Goal: Answer question/provide support

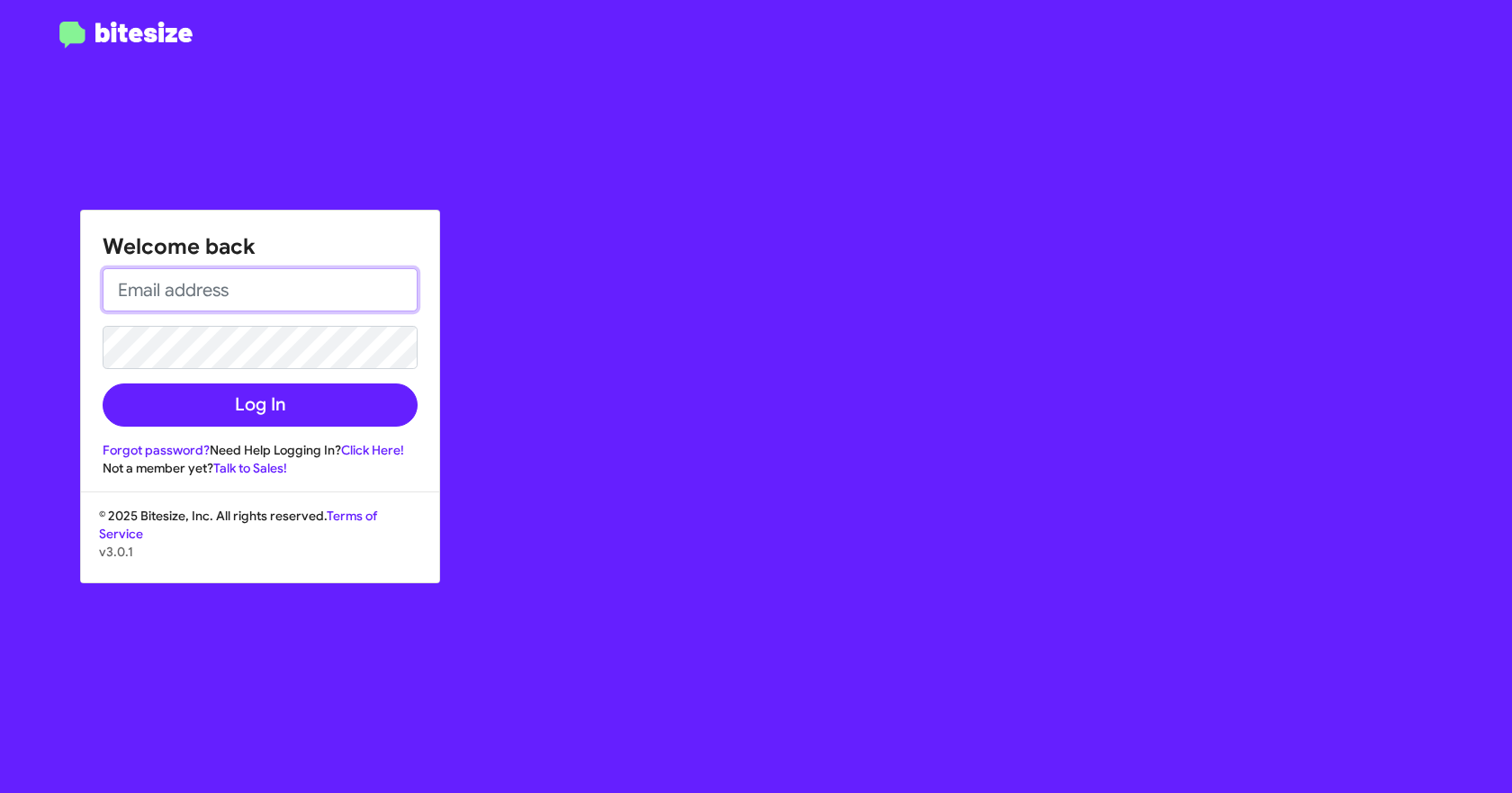
type input "[EMAIL_ADDRESS][DOMAIN_NAME]"
click at [647, 195] on div "Welcome back [EMAIL_ADDRESS][DOMAIN_NAME] Log In Forgot password? Need Help Log…" at bounding box center [881, 396] width 1260 height 793
click at [545, 133] on div "Welcome back [EMAIL_ADDRESS][DOMAIN_NAME] Log In Forgot password? Need Help Log…" at bounding box center [881, 396] width 1260 height 793
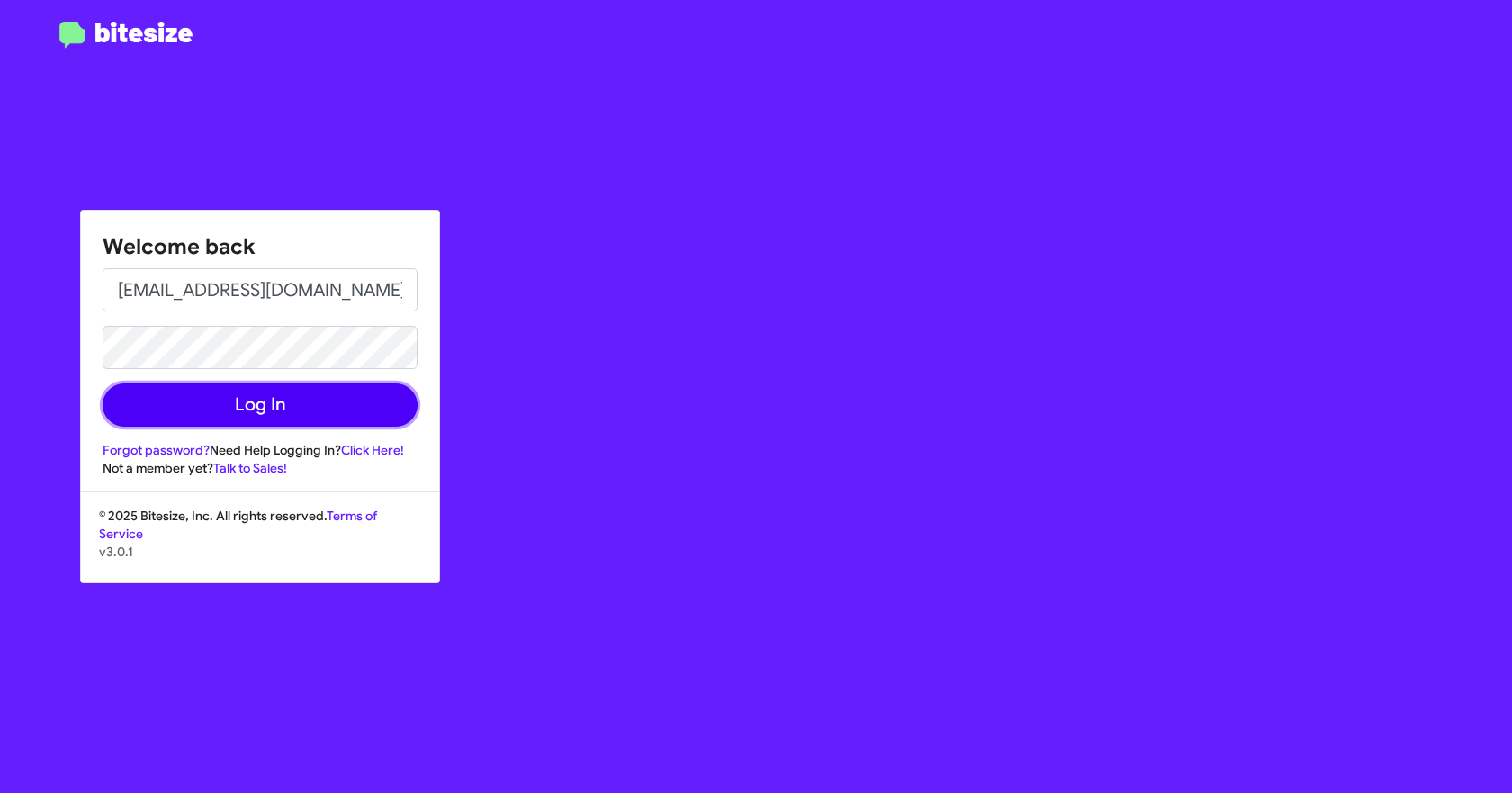
drag, startPoint x: 254, startPoint y: 406, endPoint x: 208, endPoint y: 62, distance: 347.1
click at [252, 402] on button "Log In" at bounding box center [260, 404] width 315 height 43
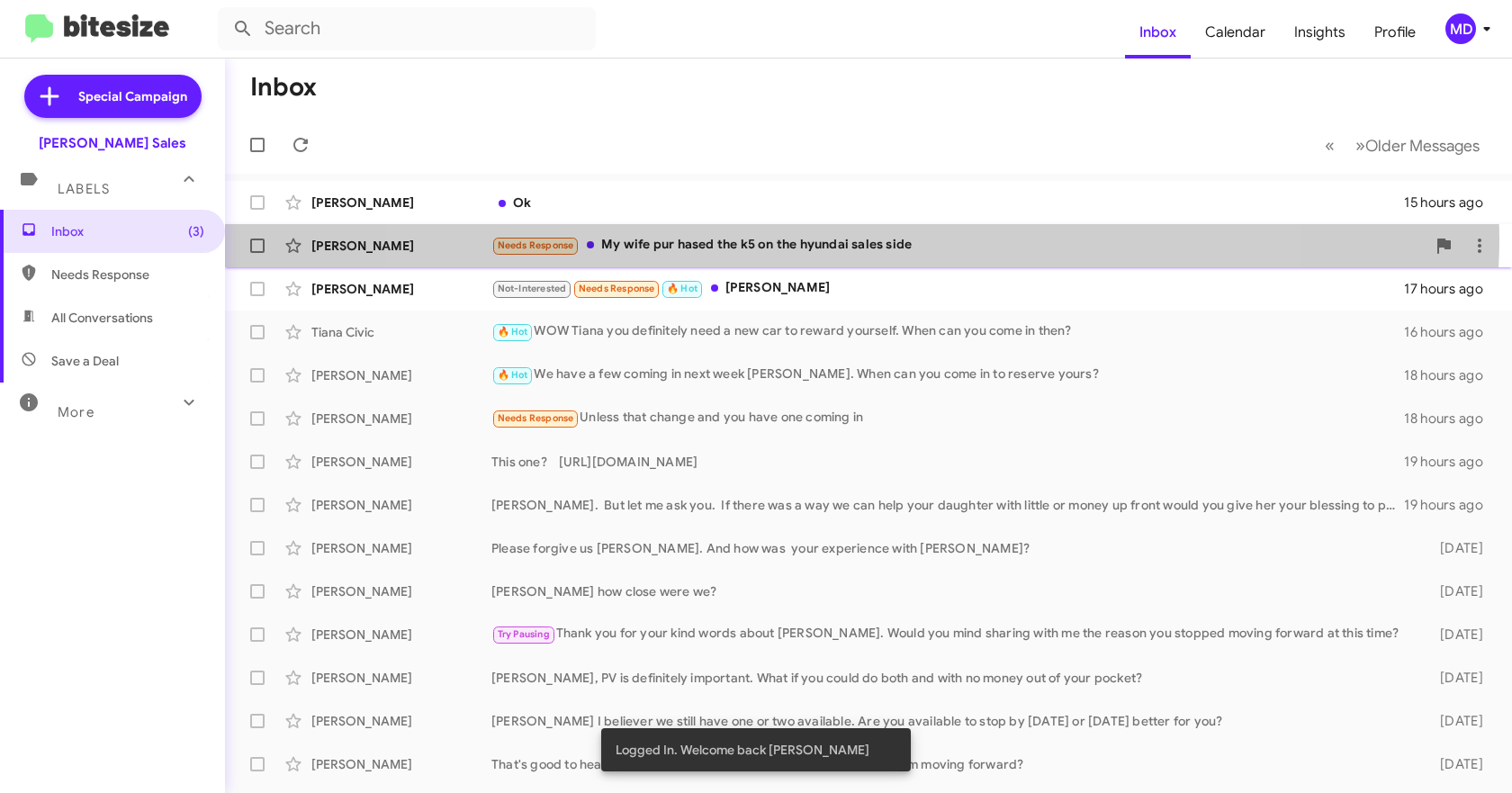
click at [828, 237] on div "Needs Response My wife pur hased the k5 on the hyundai sales side" at bounding box center [959, 245] width 935 height 21
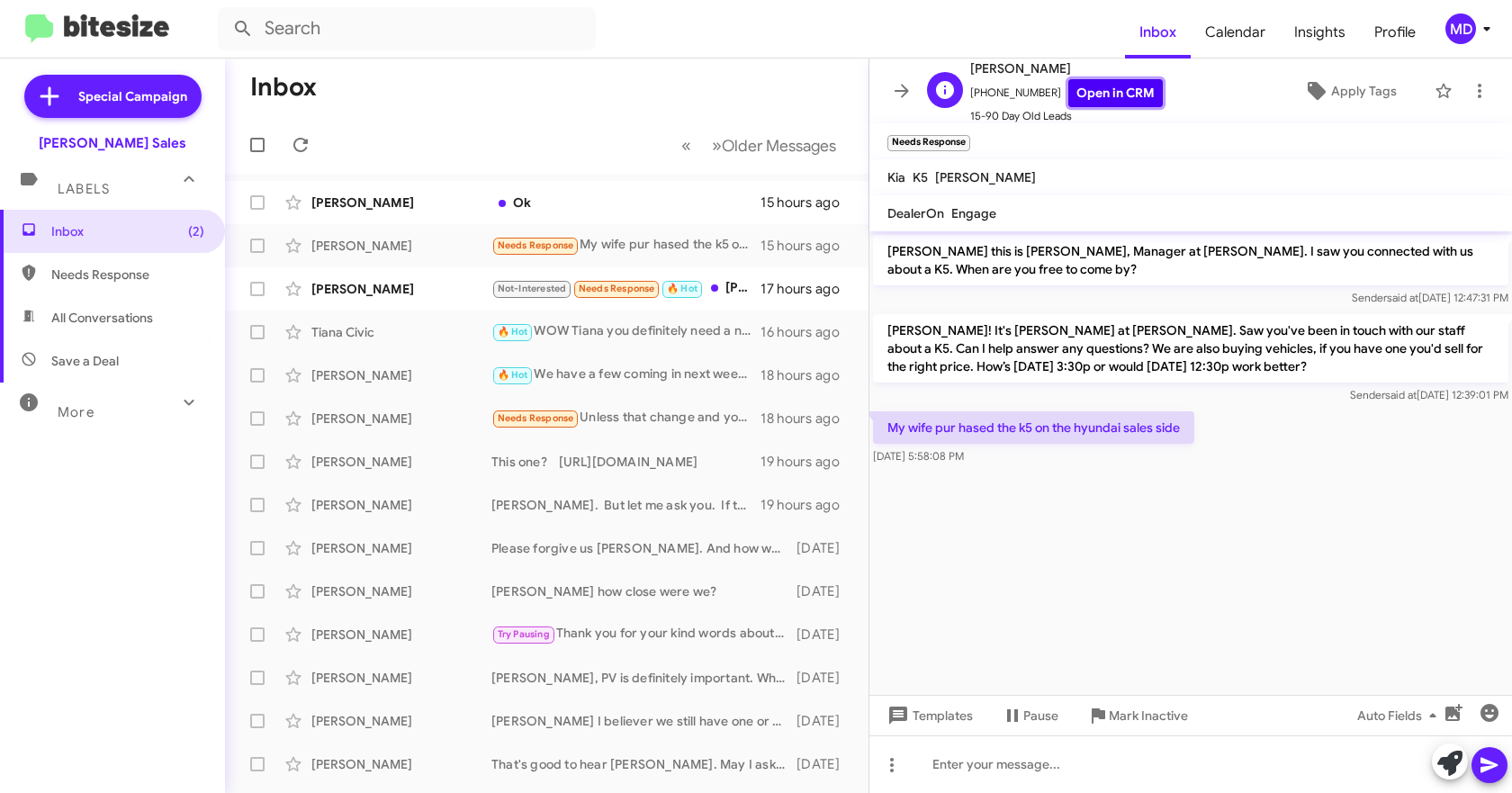
click at [1120, 90] on link "Open in CRM" at bounding box center [1116, 93] width 95 height 28
click at [1469, 88] on icon at bounding box center [1480, 91] width 22 height 22
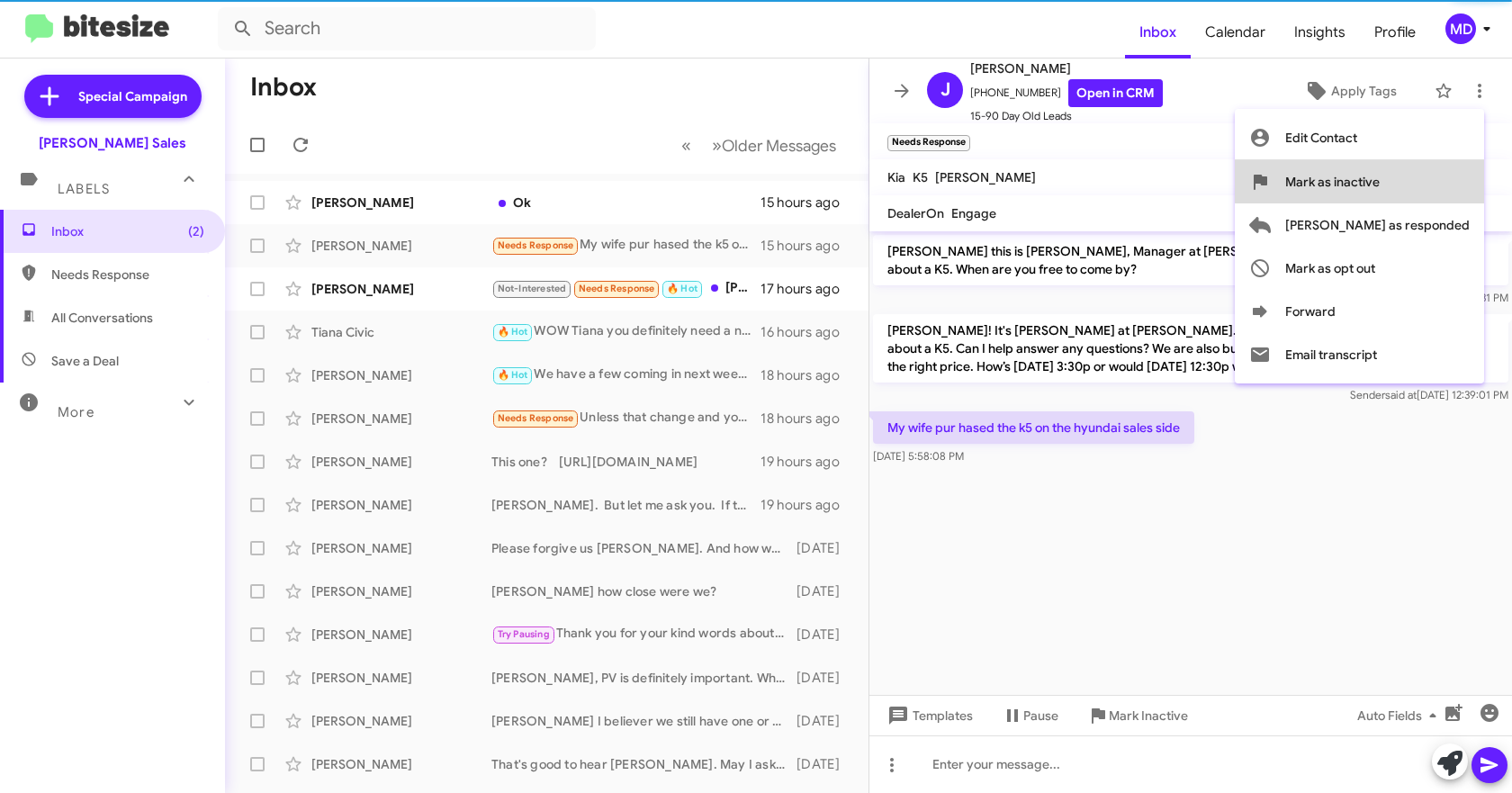
click at [1380, 172] on span "Mark as inactive" at bounding box center [1333, 181] width 95 height 43
